Goal: Transaction & Acquisition: Purchase product/service

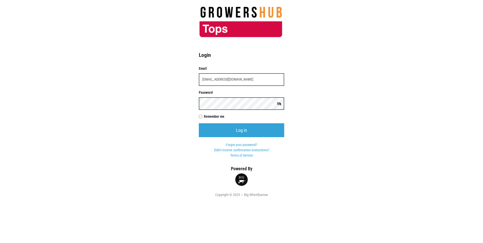
type input "t00599p0@topsmarkets.com"
click at [199, 123] on input "Log in" at bounding box center [241, 130] width 85 height 14
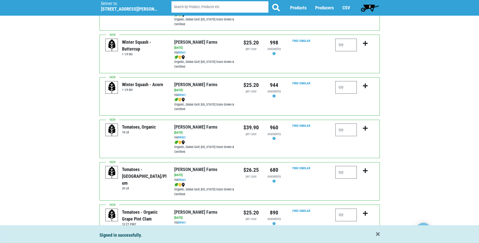
scroll to position [152, 0]
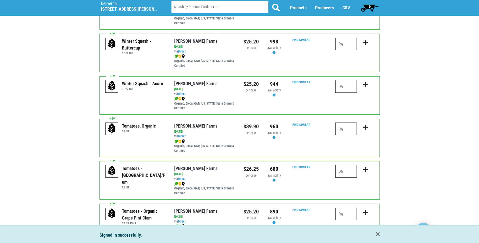
click at [341, 171] on input "number" at bounding box center [345, 171] width 21 height 13
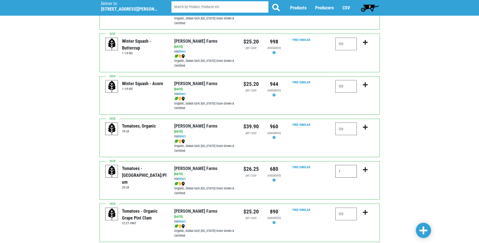
type input "1"
click at [365, 168] on icon "submit" at bounding box center [365, 170] width 5 height 6
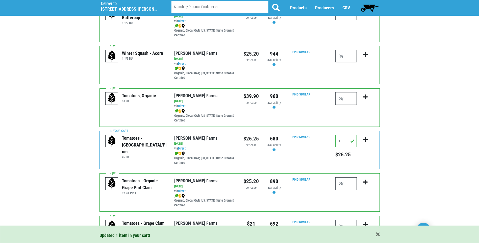
scroll to position [202, 0]
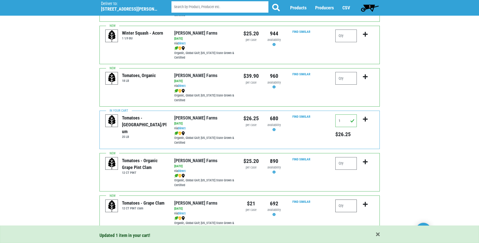
click at [341, 207] on input "number" at bounding box center [345, 205] width 21 height 13
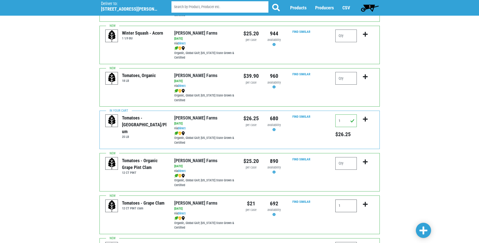
type input "1"
click at [366, 204] on icon "submit" at bounding box center [365, 205] width 5 height 6
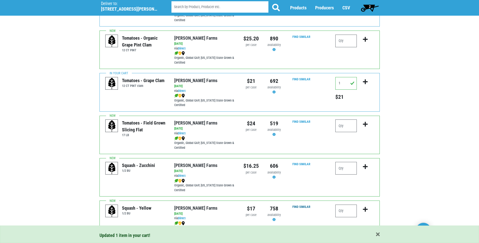
scroll to position [328, 0]
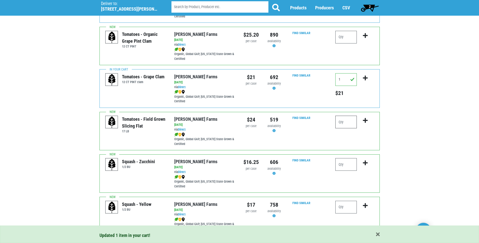
click at [340, 121] on input "number" at bounding box center [345, 122] width 21 height 13
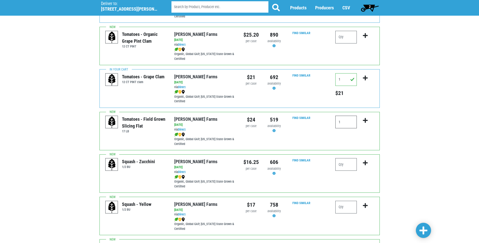
type input "1"
click at [366, 119] on icon "submit" at bounding box center [365, 121] width 5 height 6
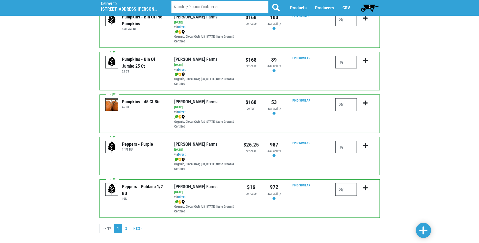
scroll to position [692, 0]
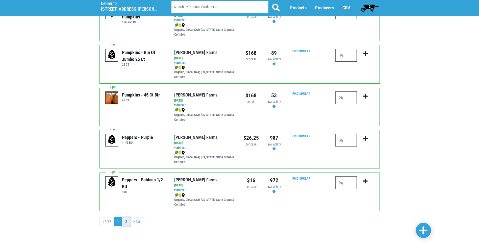
click at [127, 222] on link "2" at bounding box center [126, 221] width 8 height 9
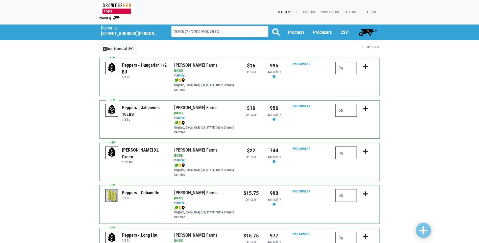
click at [340, 154] on input "number" at bounding box center [345, 152] width 21 height 13
type input "1"
click at [365, 151] on icon "submit" at bounding box center [365, 151] width 5 height 6
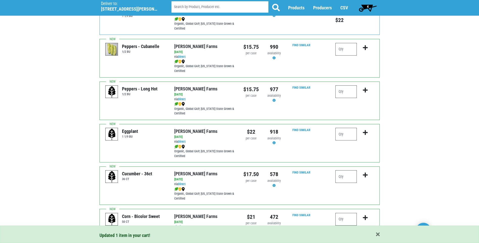
scroll to position [152, 0]
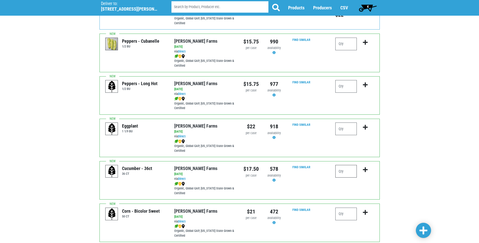
click at [340, 171] on input "number" at bounding box center [345, 171] width 21 height 13
type input "2"
click at [365, 169] on icon "submit" at bounding box center [365, 170] width 5 height 6
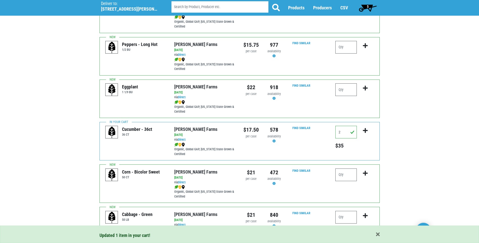
scroll to position [202, 0]
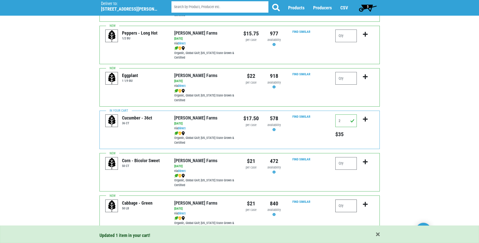
click at [339, 206] on input "number" at bounding box center [345, 205] width 21 height 13
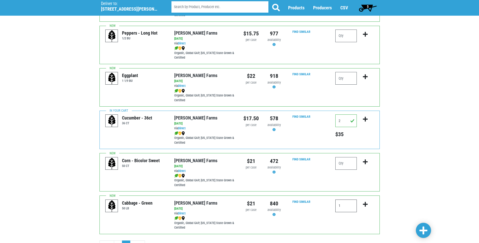
type input "1"
click at [366, 205] on icon "submit" at bounding box center [365, 205] width 5 height 6
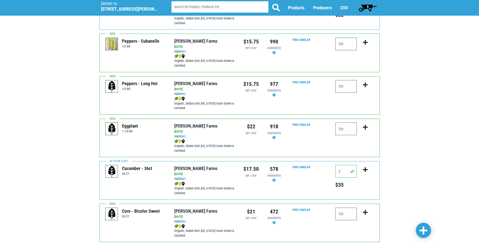
scroll to position [225, 0]
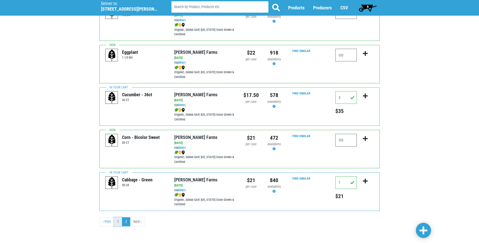
click at [118, 222] on link "1" at bounding box center [118, 221] width 8 height 9
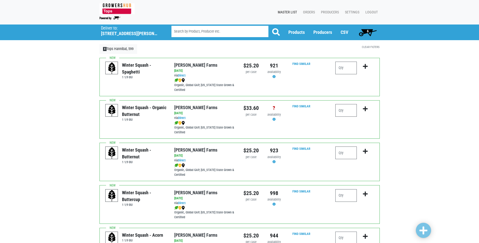
click at [368, 31] on span "6" at bounding box center [368, 31] width 2 height 4
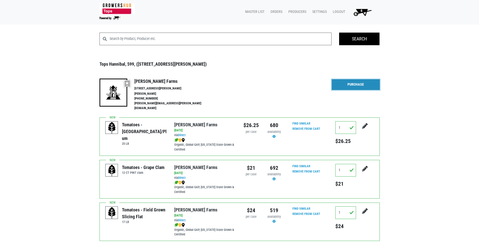
click at [352, 83] on link "Purchase" at bounding box center [356, 84] width 48 height 11
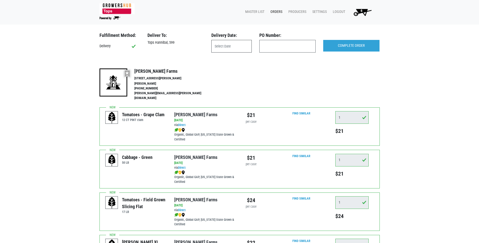
click at [228, 45] on input "text" at bounding box center [231, 46] width 40 height 13
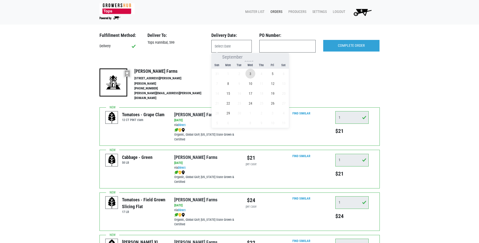
click at [250, 74] on span "3" at bounding box center [250, 74] width 10 height 10
type input "[DATE]"
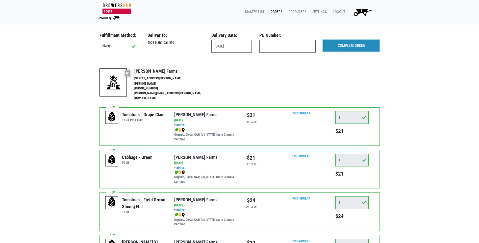
click at [348, 47] on input "COMPLETE ORDER" at bounding box center [351, 46] width 56 height 12
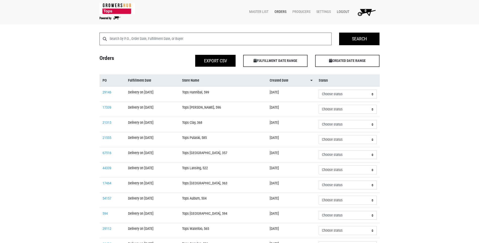
click at [345, 11] on link "Logout" at bounding box center [342, 12] width 18 height 10
